Goal: Use online tool/utility: Utilize a website feature to perform a specific function

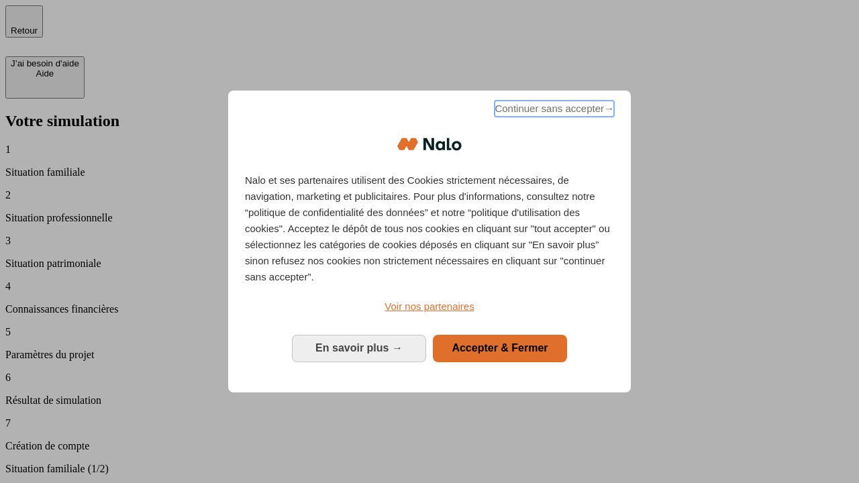
click at [553, 111] on span "Continuer sans accepter →" at bounding box center [553, 109] width 119 height 16
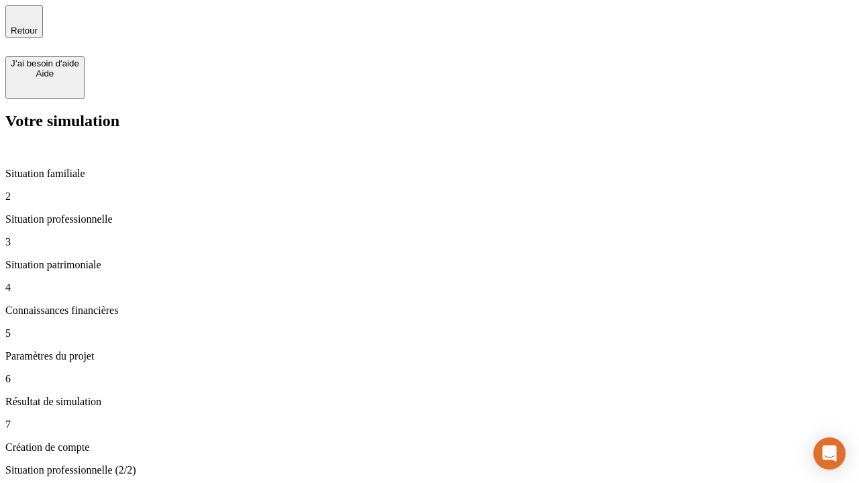
type input "30 000"
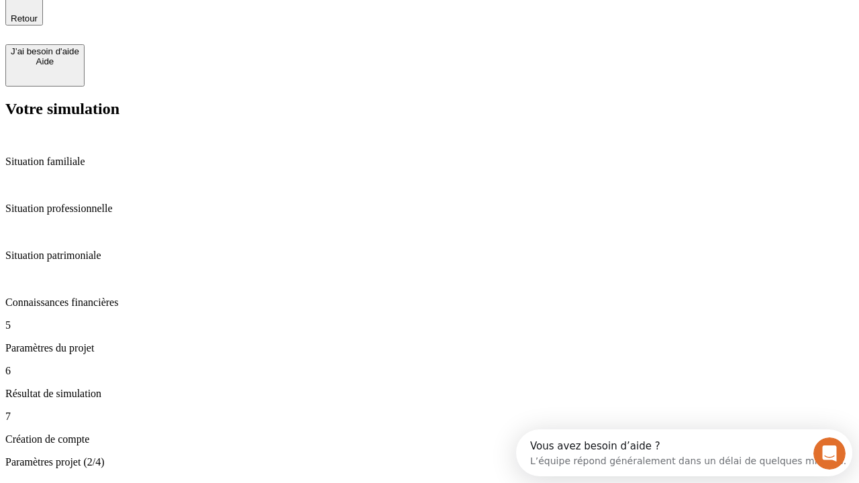
type input "25"
type input "1 000"
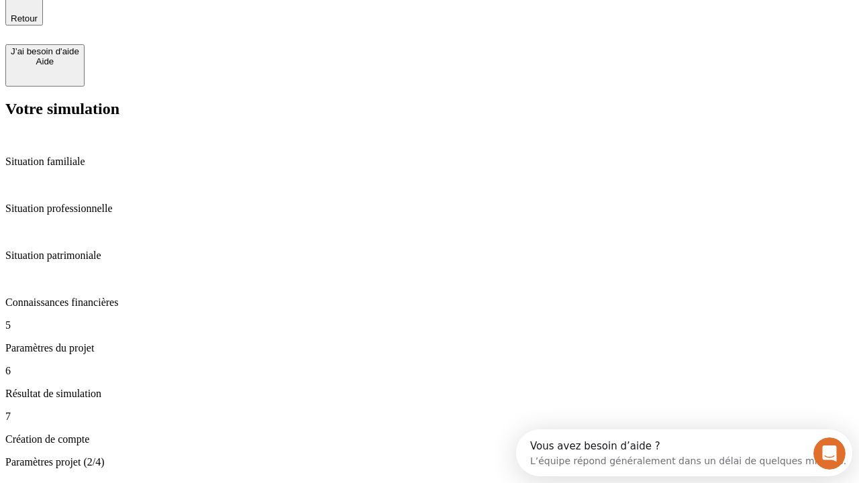
type input "640"
